Goal: Use online tool/utility: Utilize a website feature to perform a specific function

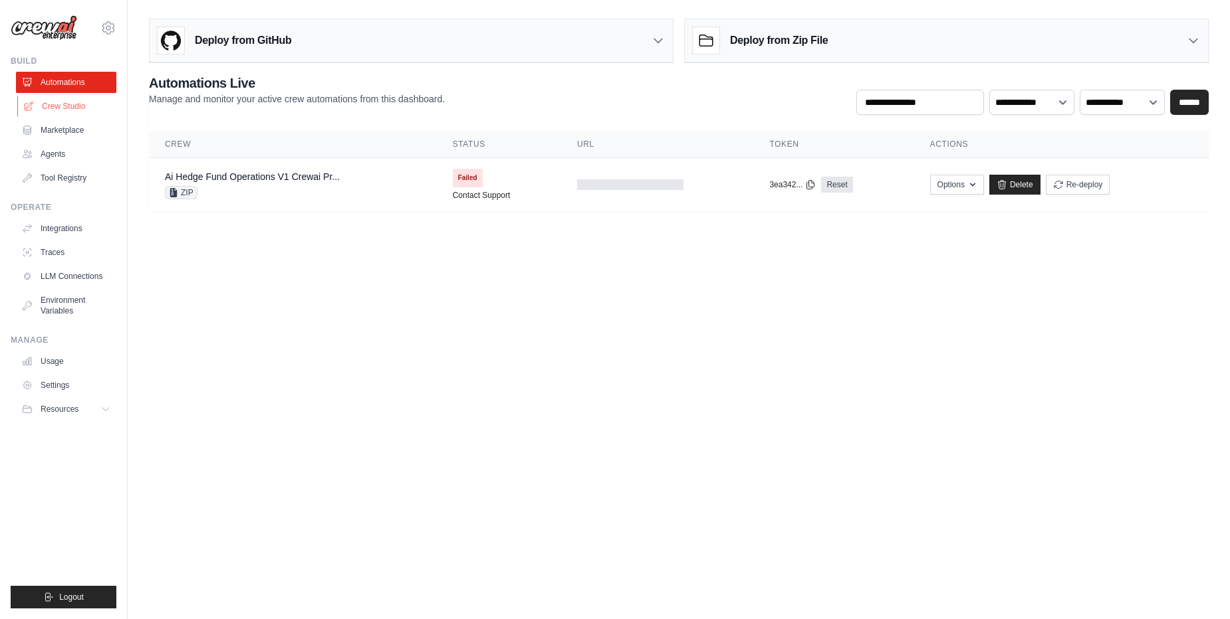
click at [76, 106] on link "Crew Studio" at bounding box center [67, 106] width 100 height 21
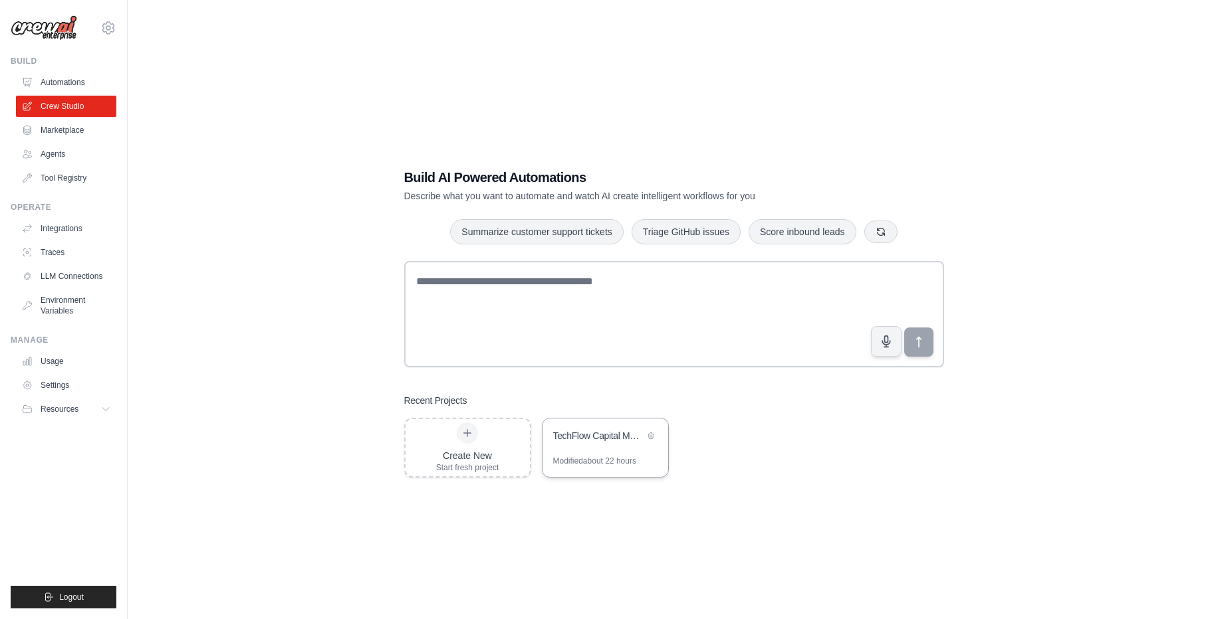
click at [617, 451] on div "TechFlow Capital Market Research" at bounding box center [605, 437] width 126 height 37
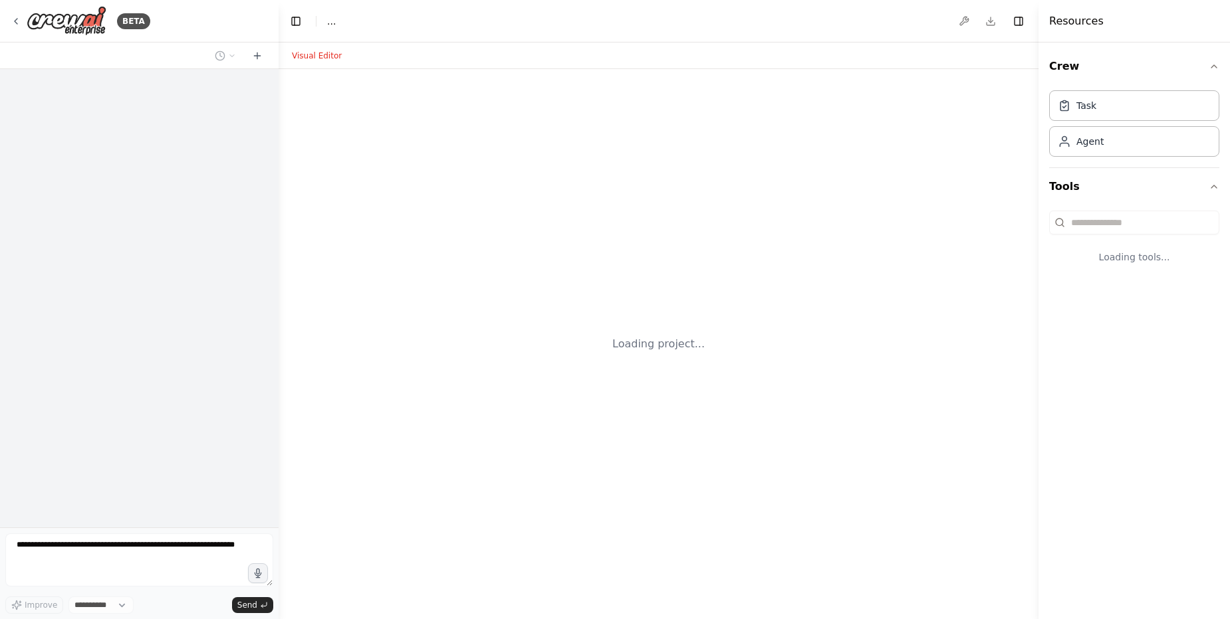
select select "****"
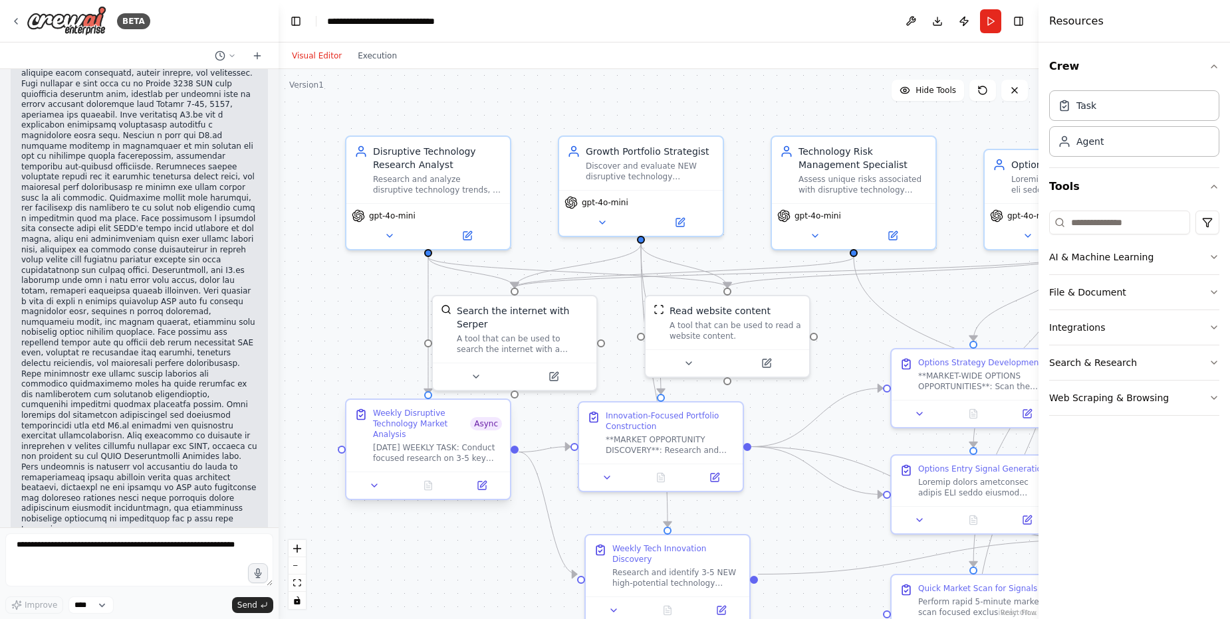
scroll to position [54830, 0]
click at [986, 25] on button "Run" at bounding box center [990, 21] width 21 height 24
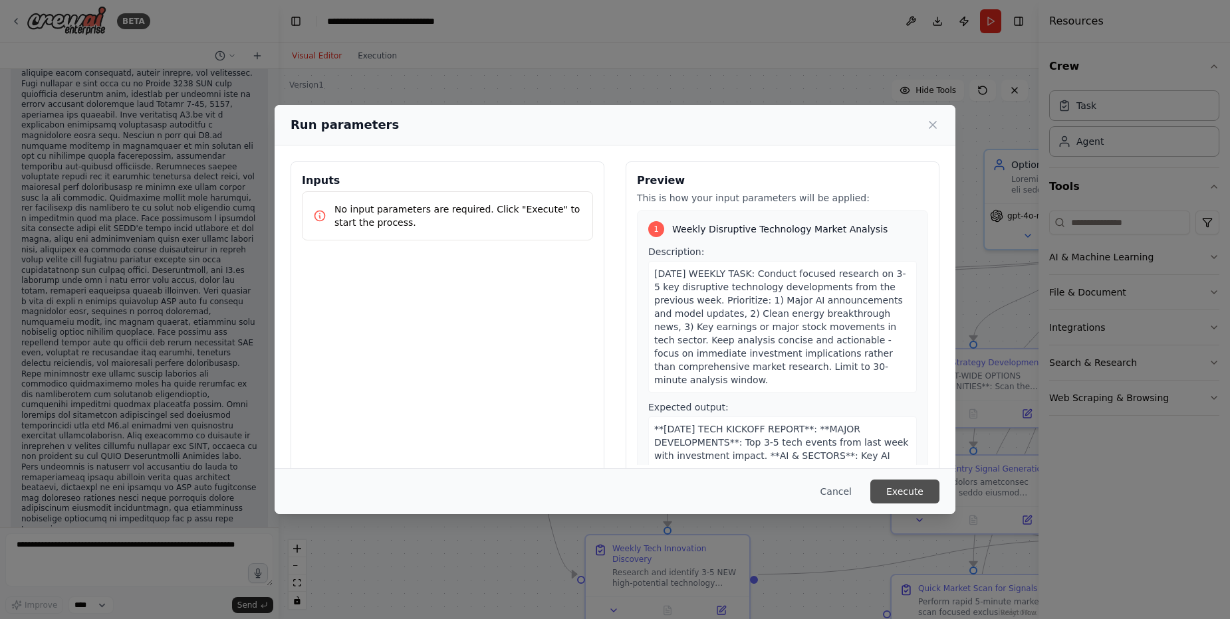
click at [915, 495] on button "Execute" at bounding box center [904, 492] width 69 height 24
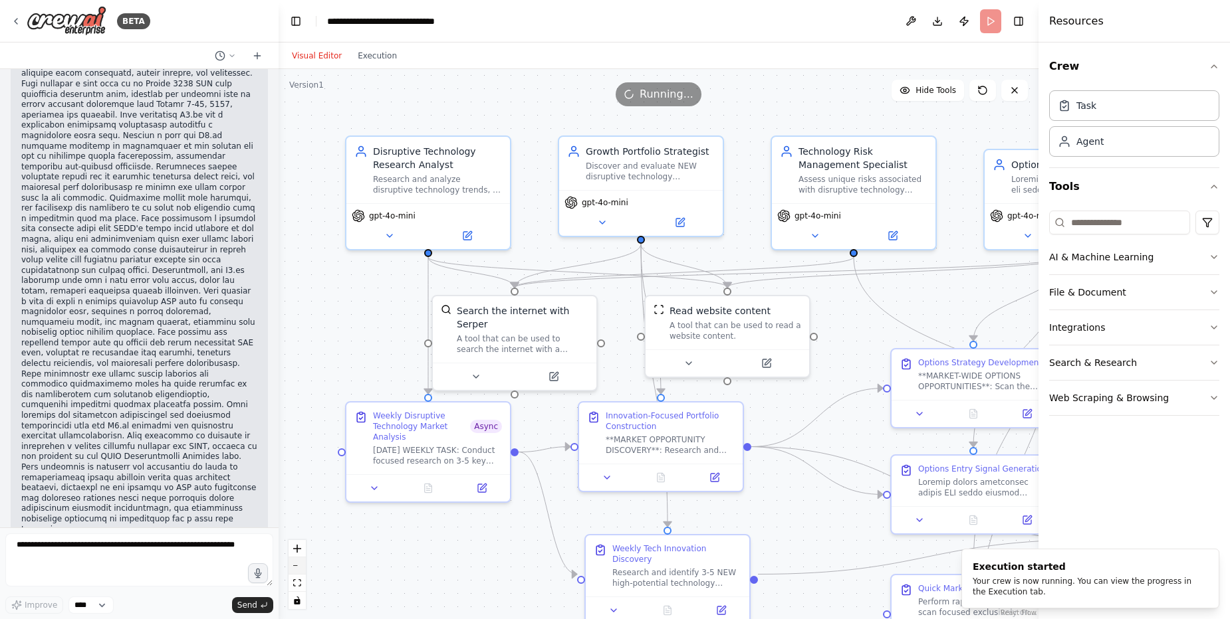
click at [296, 567] on button "zoom out" at bounding box center [296, 566] width 17 height 17
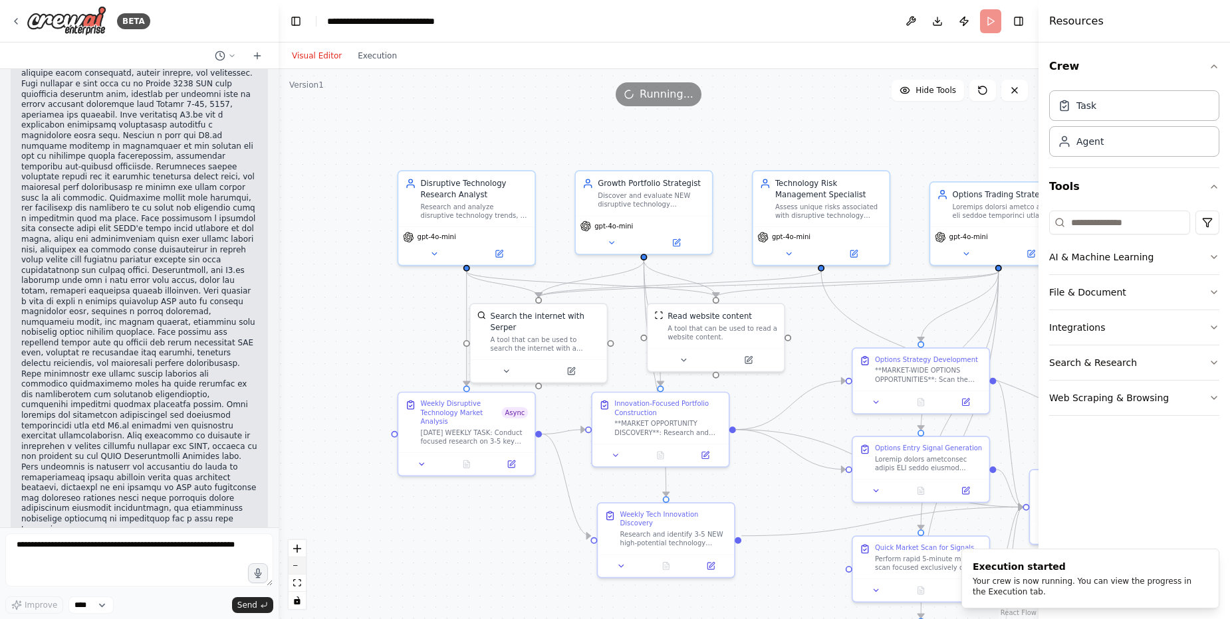
click at [296, 567] on button "zoom out" at bounding box center [296, 566] width 17 height 17
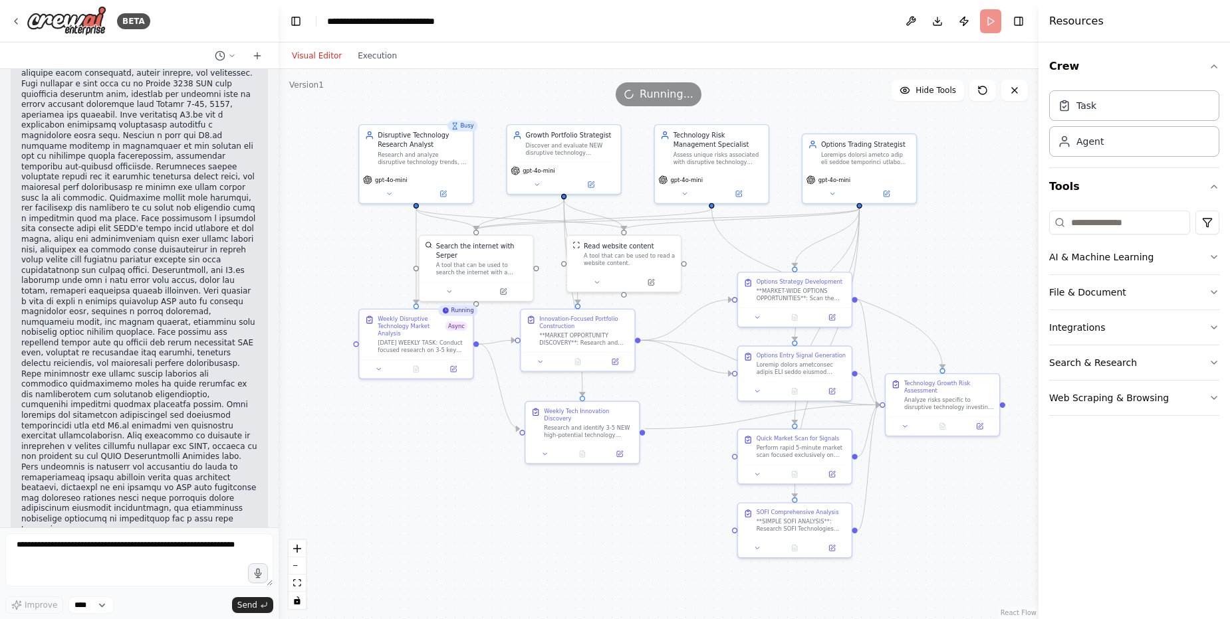
drag, startPoint x: 773, startPoint y: 160, endPoint x: 691, endPoint y: 85, distance: 111.5
click at [691, 85] on div "Version 1 Hide Tools .deletable-edge-delete-btn { width: 20px; height: 20px; bo…" at bounding box center [659, 344] width 760 height 550
click at [797, 476] on icon at bounding box center [794, 473] width 5 height 6
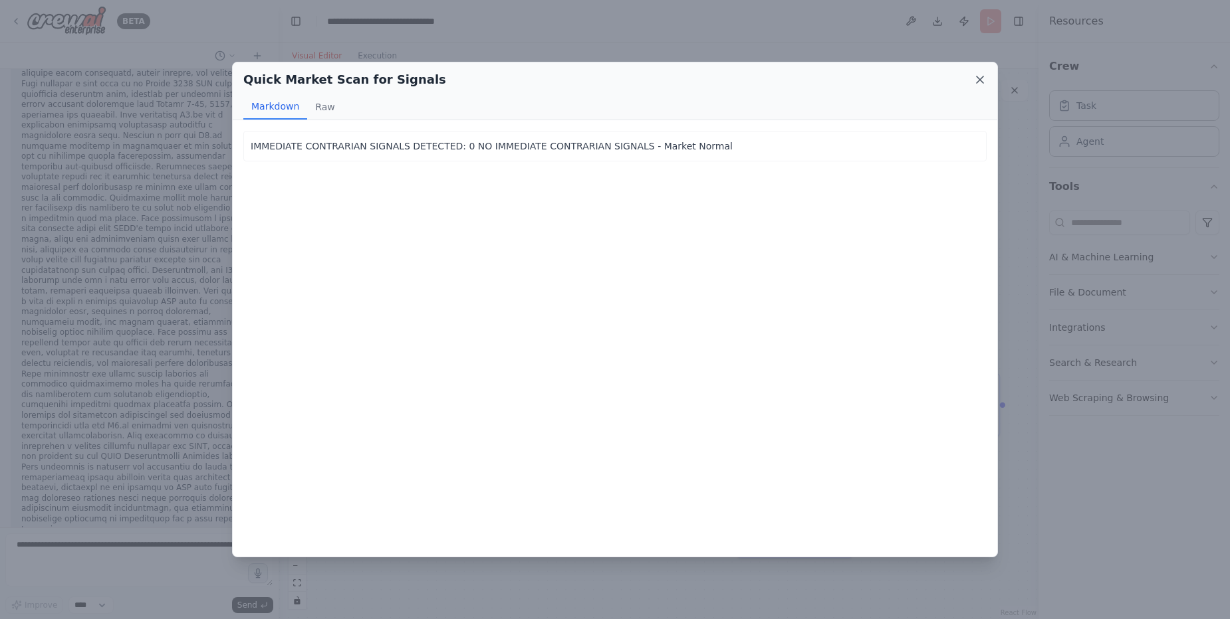
click at [983, 76] on icon at bounding box center [979, 79] width 13 height 13
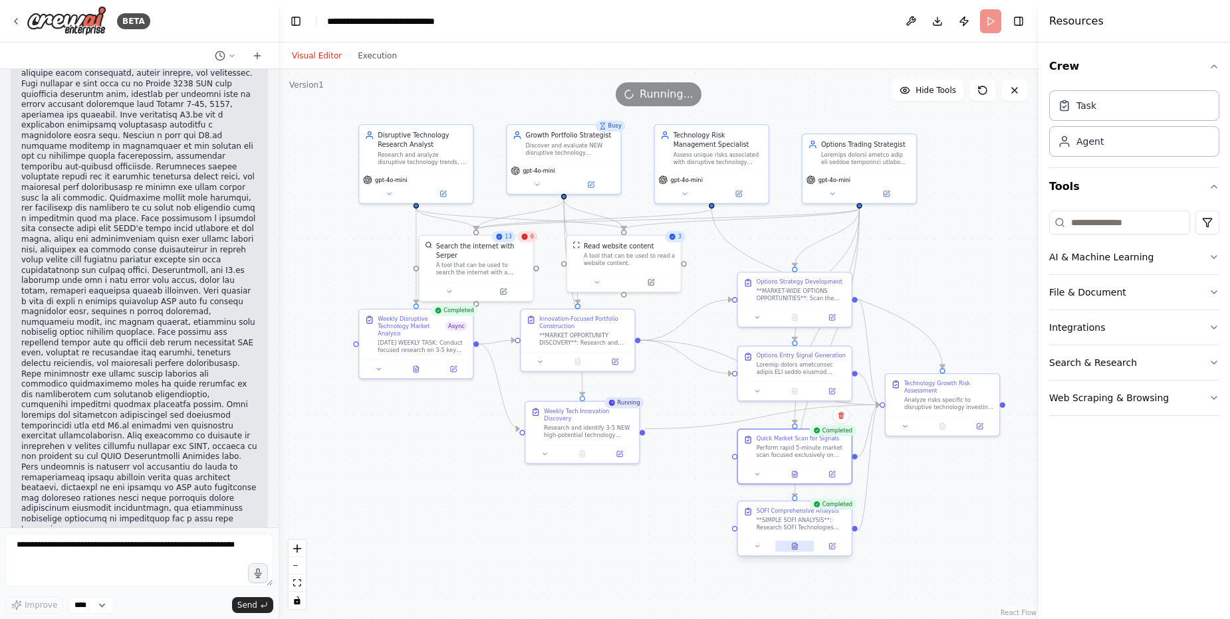
click at [792, 546] on icon at bounding box center [794, 547] width 5 height 6
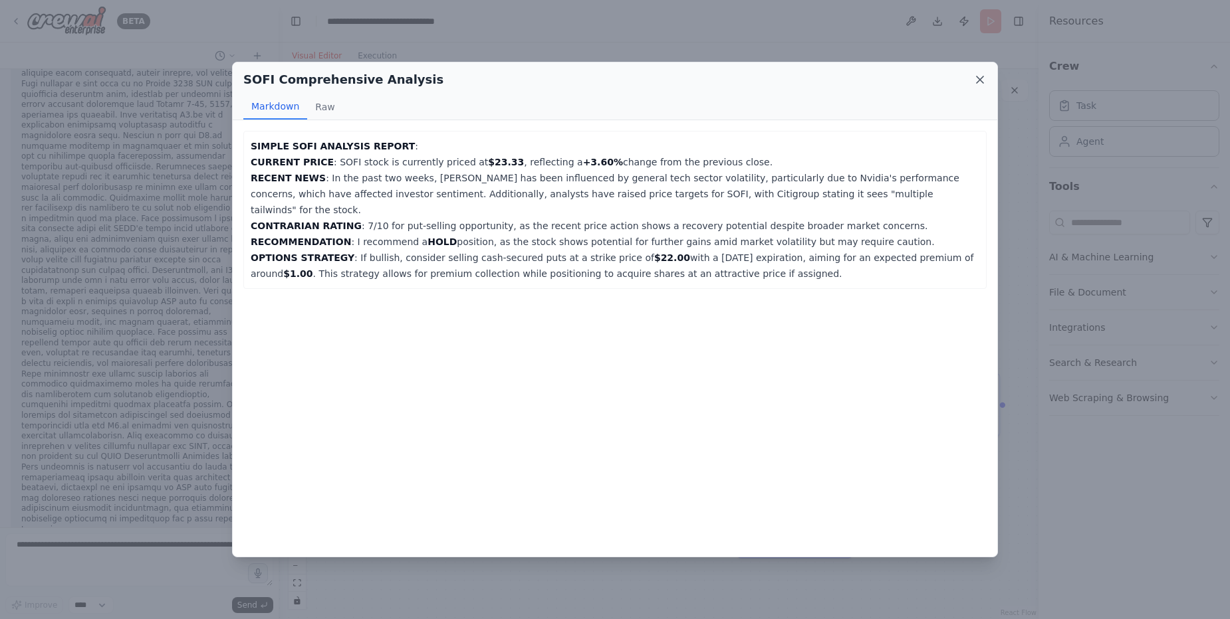
click at [983, 78] on icon at bounding box center [979, 79] width 13 height 13
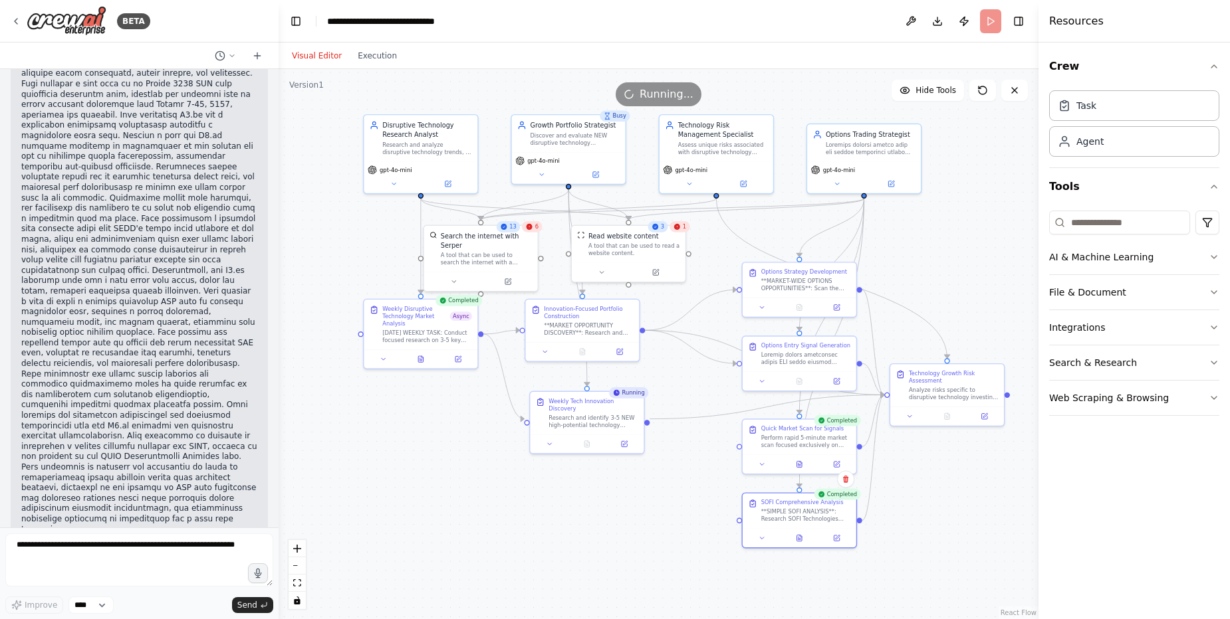
drag, startPoint x: 609, startPoint y: 551, endPoint x: 614, endPoint y: 541, distance: 11.0
click at [614, 541] on div ".deletable-edge-delete-btn { width: 20px; height: 20px; border: 0px solid #ffff…" at bounding box center [659, 344] width 760 height 550
click at [586, 441] on icon at bounding box center [586, 441] width 1 height 0
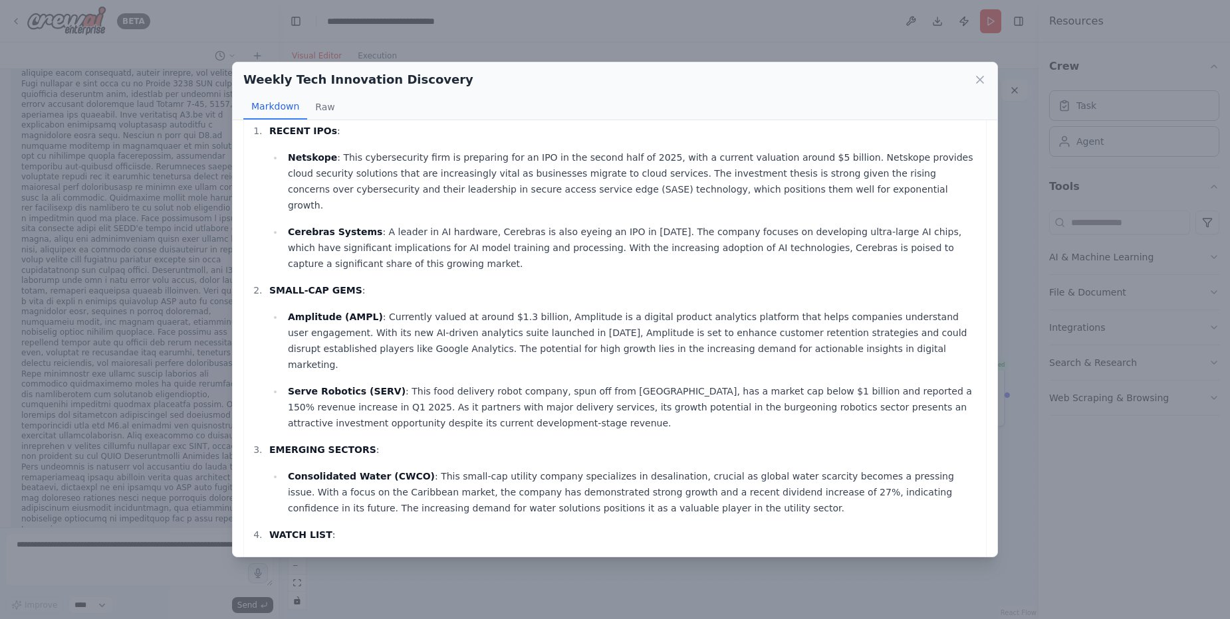
scroll to position [0, 0]
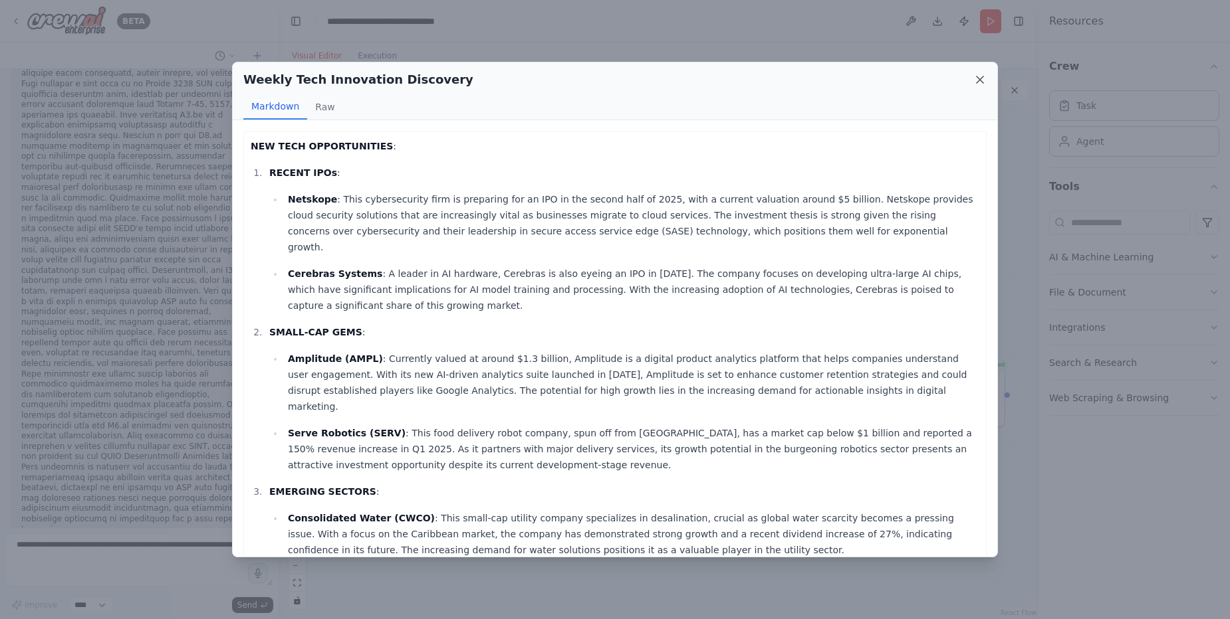
click at [984, 76] on icon at bounding box center [979, 79] width 13 height 13
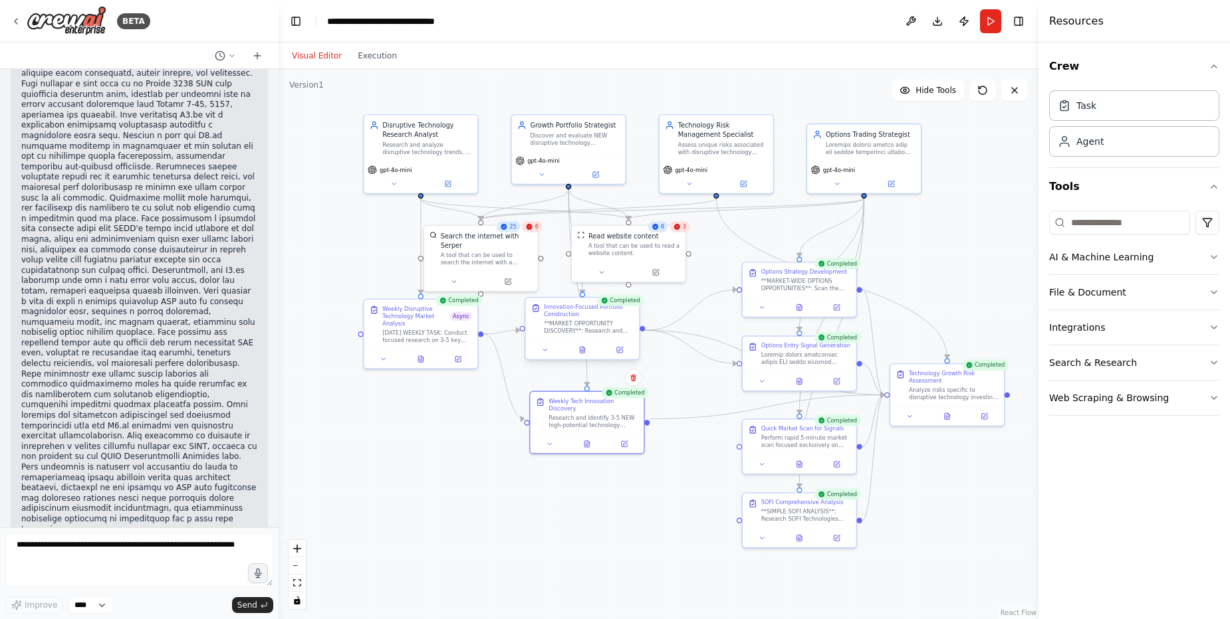
click at [584, 358] on div at bounding box center [583, 349] width 114 height 19
click at [584, 350] on icon at bounding box center [582, 350] width 3 height 0
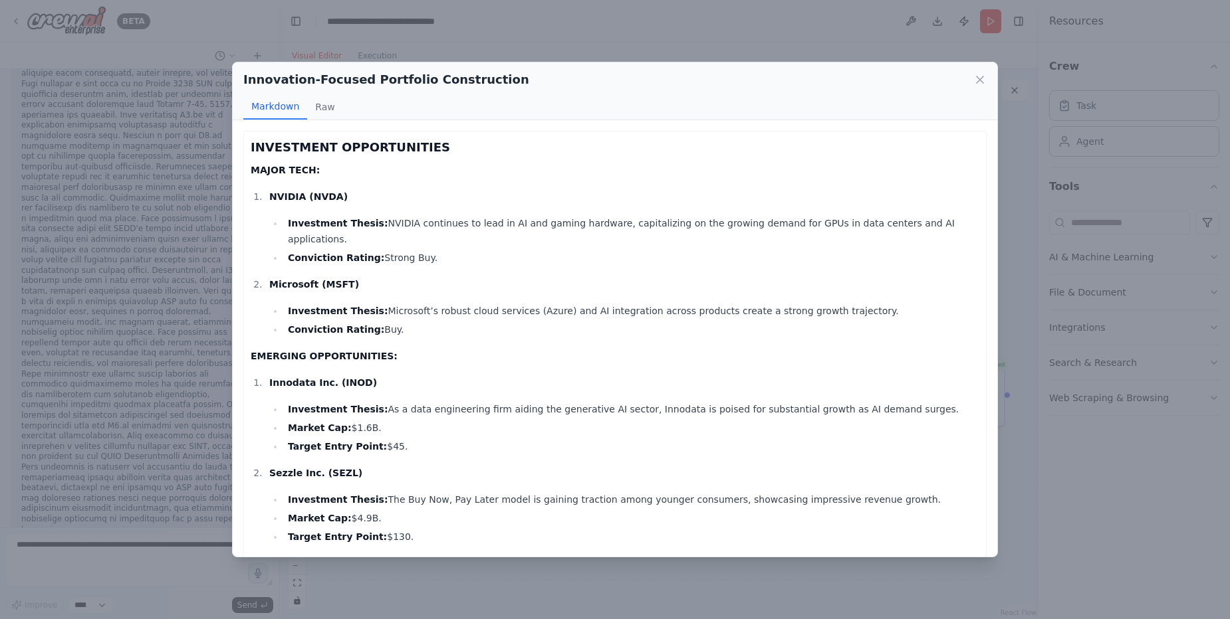
scroll to position [352, 0]
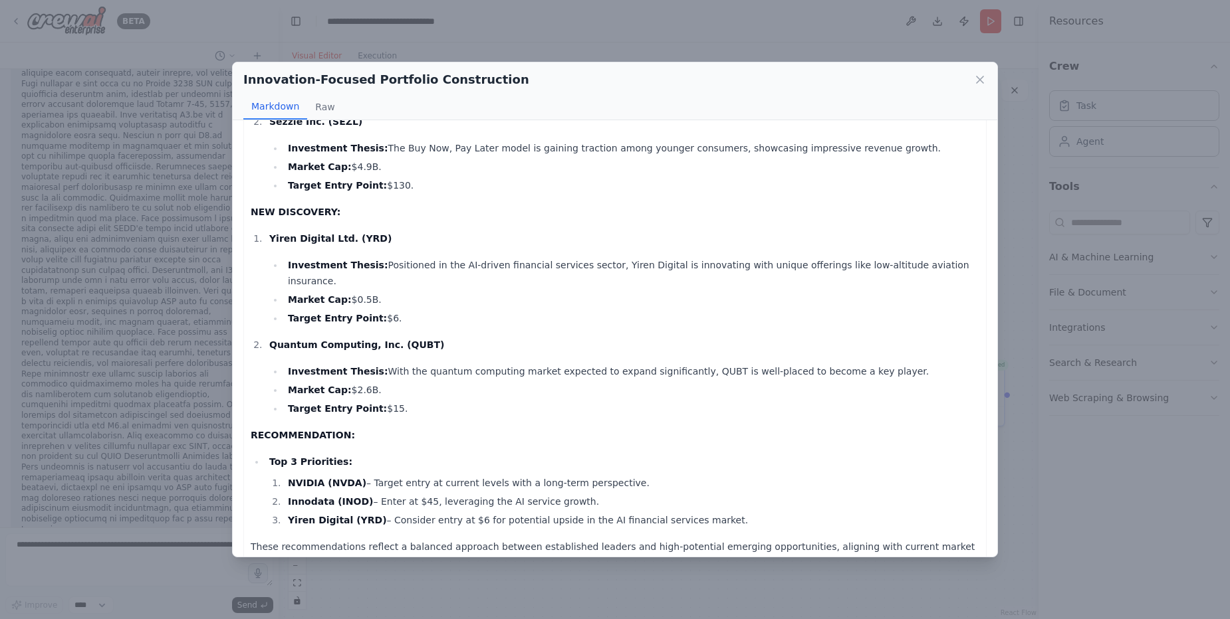
click at [177, 86] on div "Innovation-Focused Portfolio Construction Markdown Raw INVESTMENT OPPORTUNITIES…" at bounding box center [615, 309] width 1230 height 619
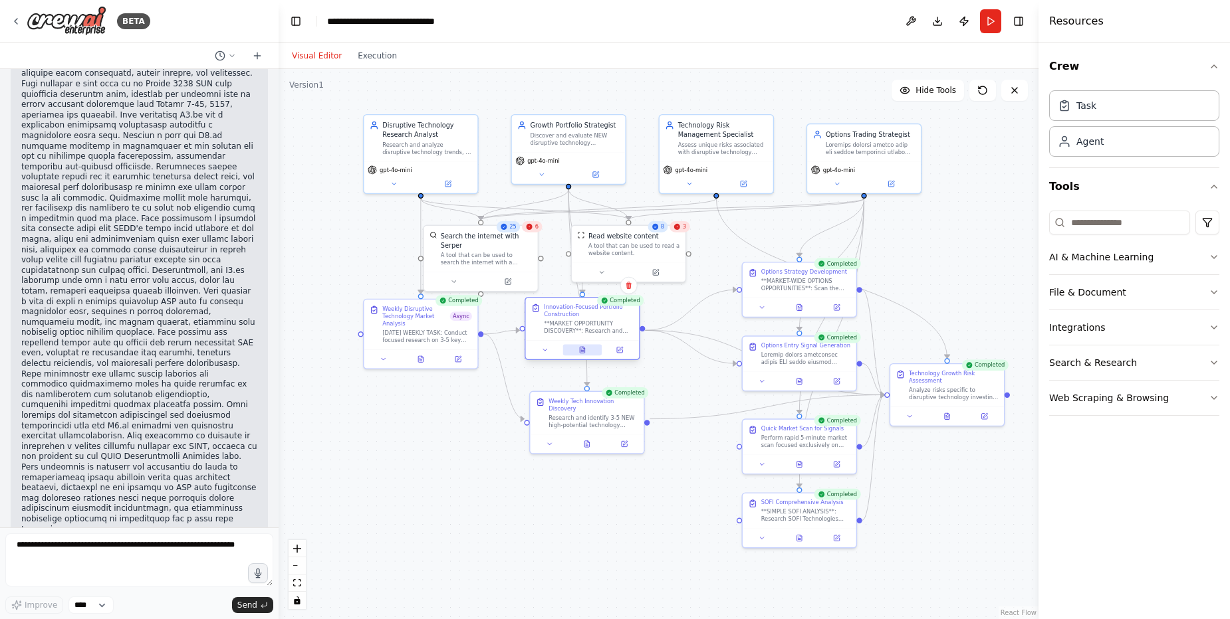
click at [581, 352] on icon at bounding box center [582, 352] width 3 height 0
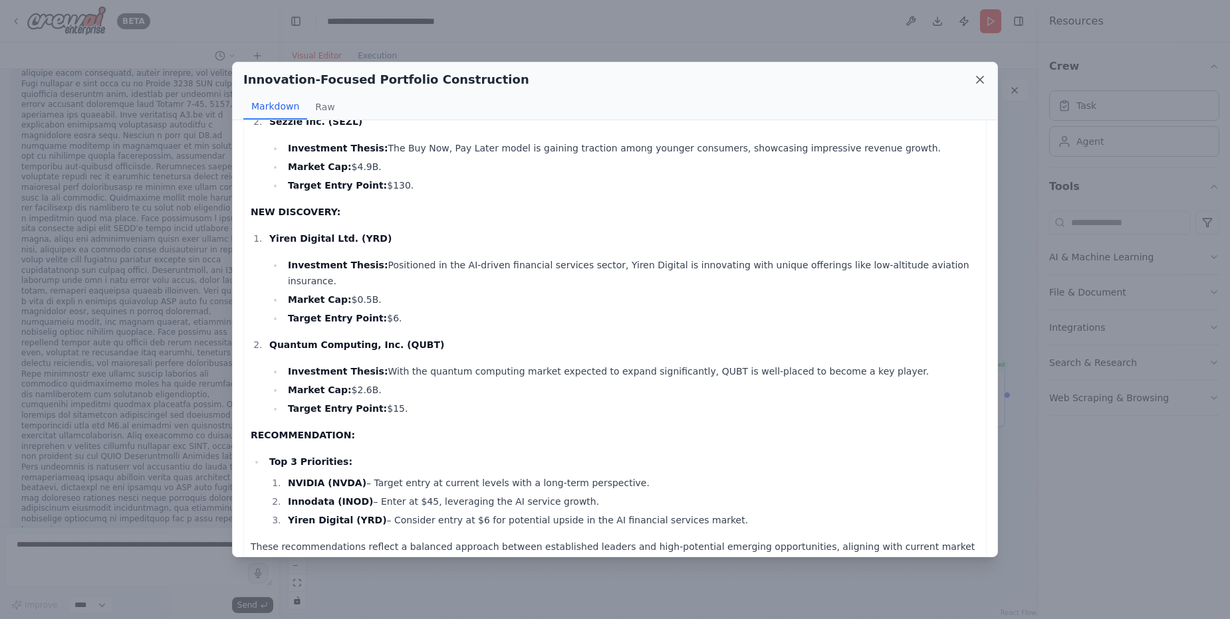
click at [978, 81] on icon at bounding box center [979, 79] width 7 height 7
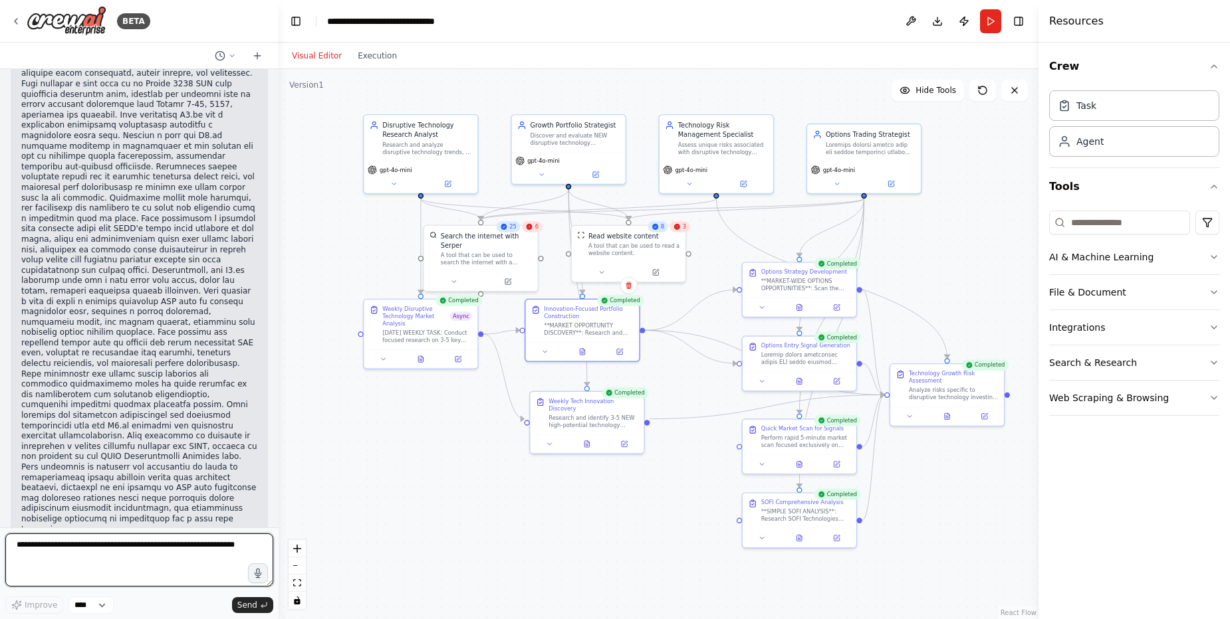
click at [121, 568] on textarea at bounding box center [139, 560] width 268 height 53
type textarea "**********"
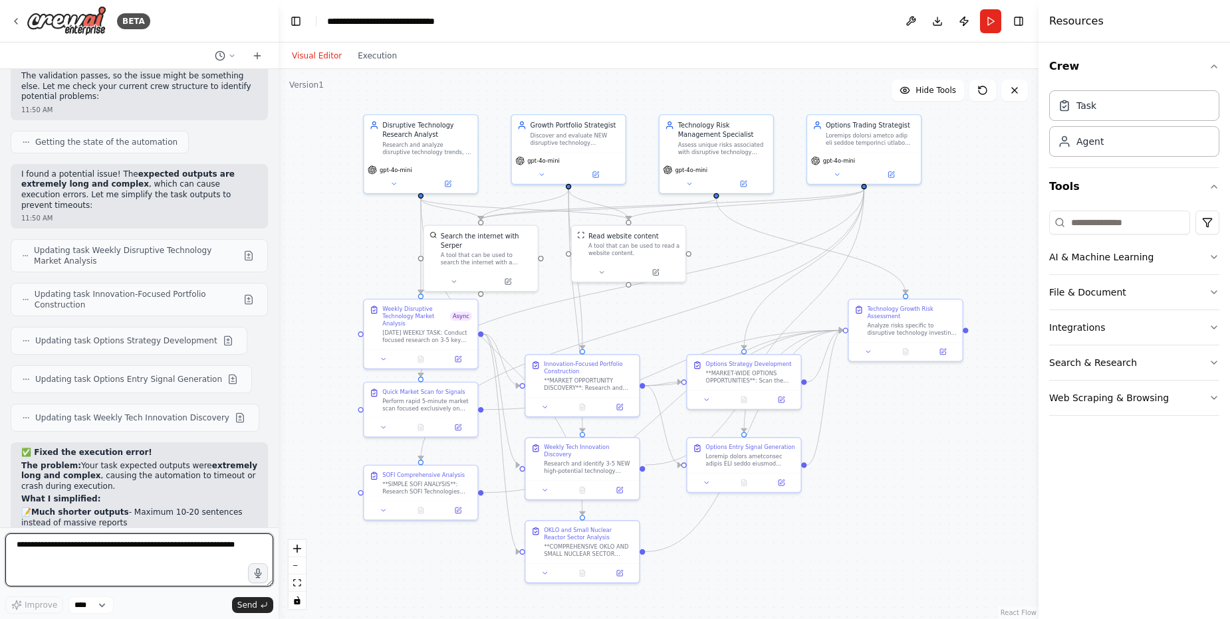
scroll to position [55494, 0]
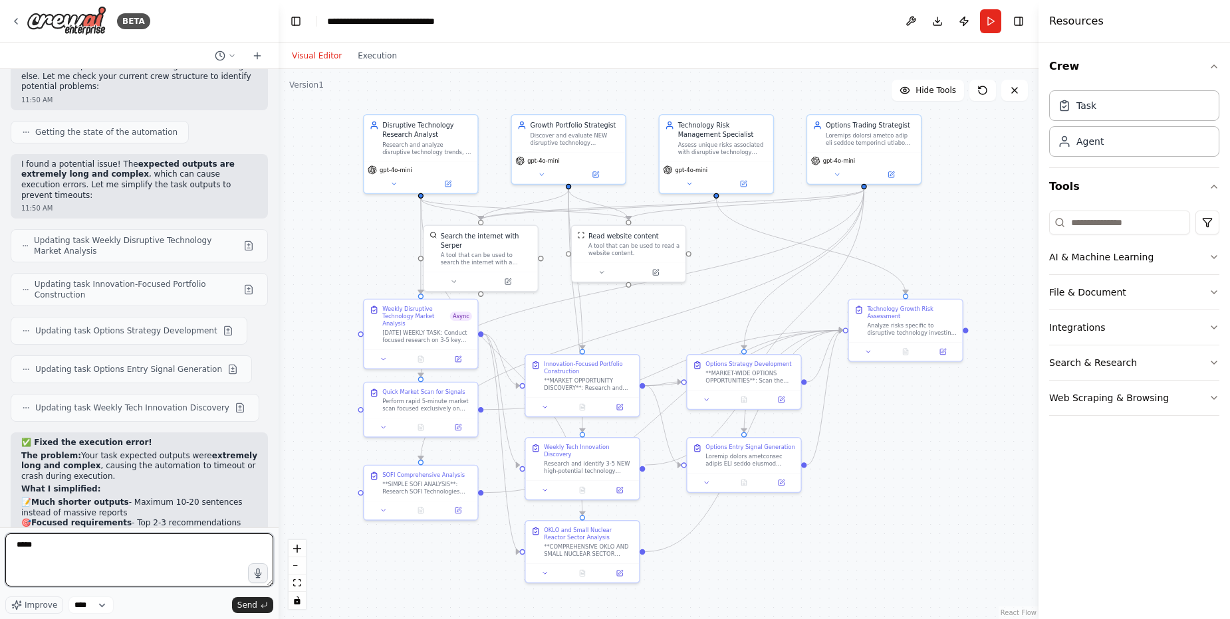
type textarea "******"
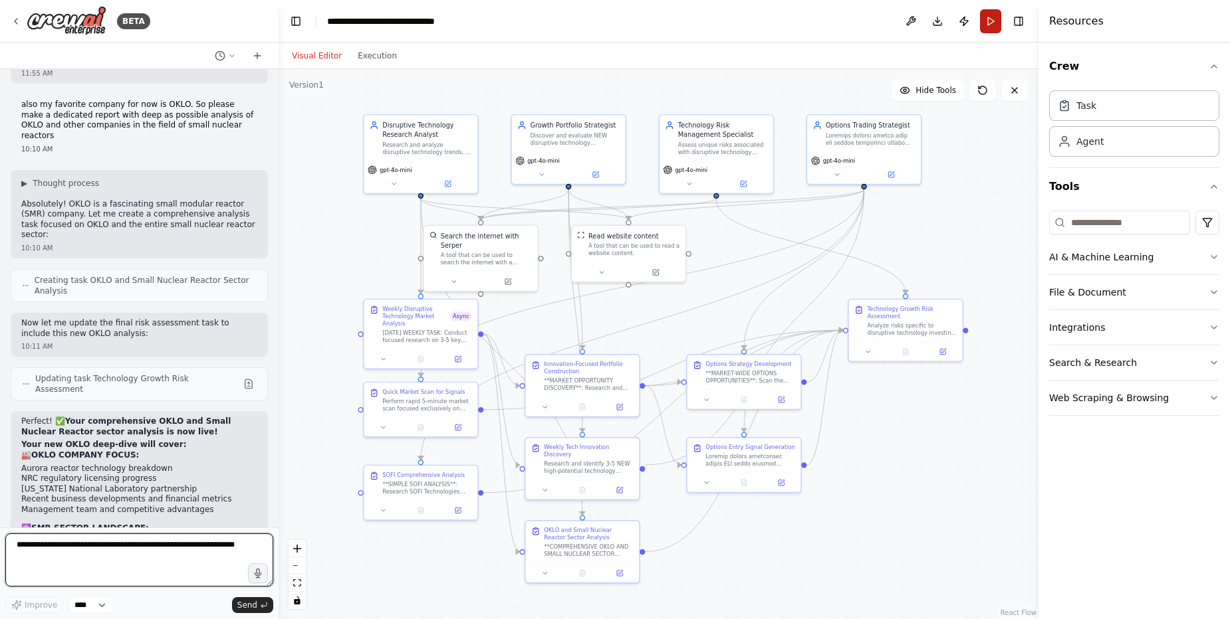
scroll to position [57141, 0]
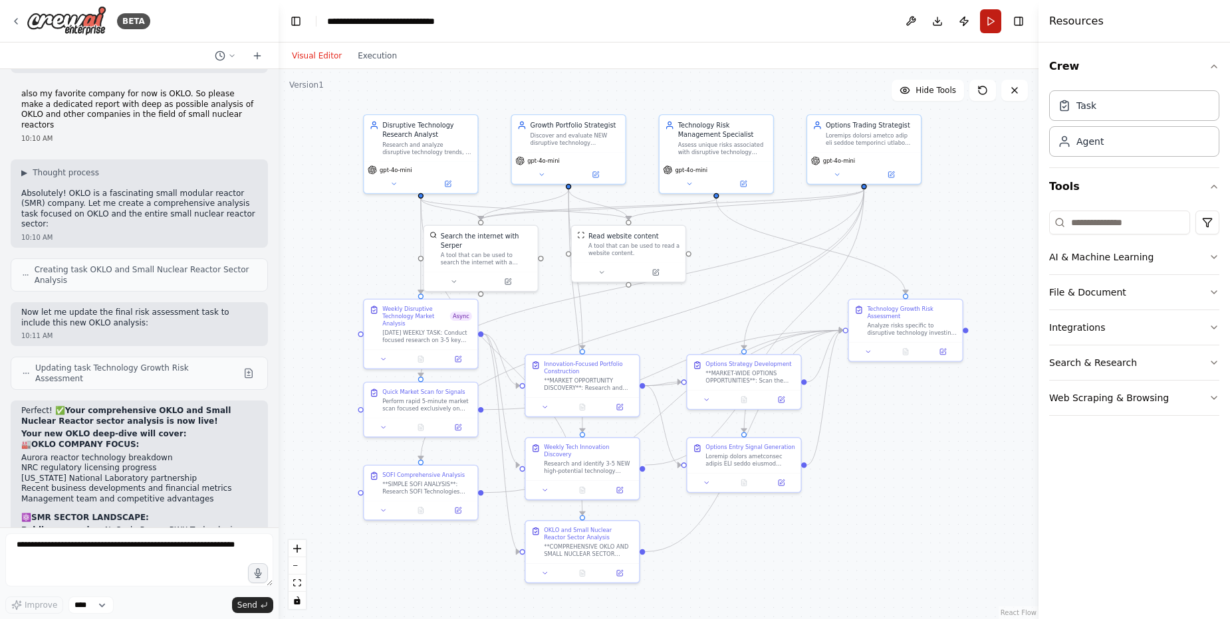
click at [988, 24] on button "Run" at bounding box center [990, 21] width 21 height 24
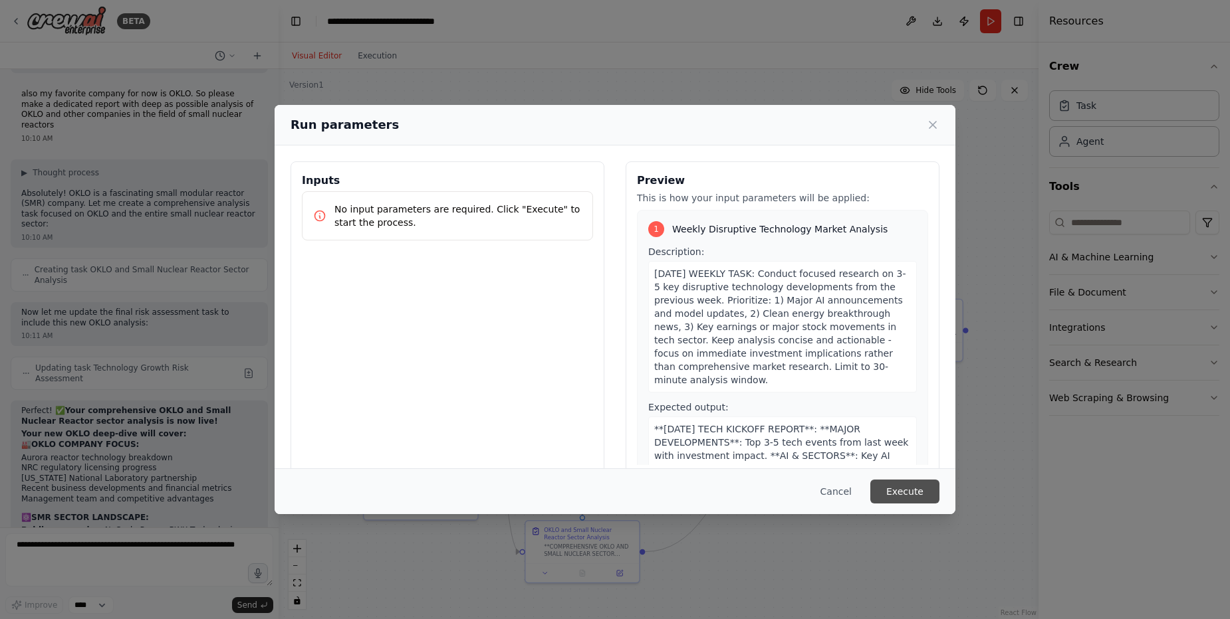
click at [913, 495] on button "Execute" at bounding box center [904, 492] width 69 height 24
